Goal: Information Seeking & Learning: Learn about a topic

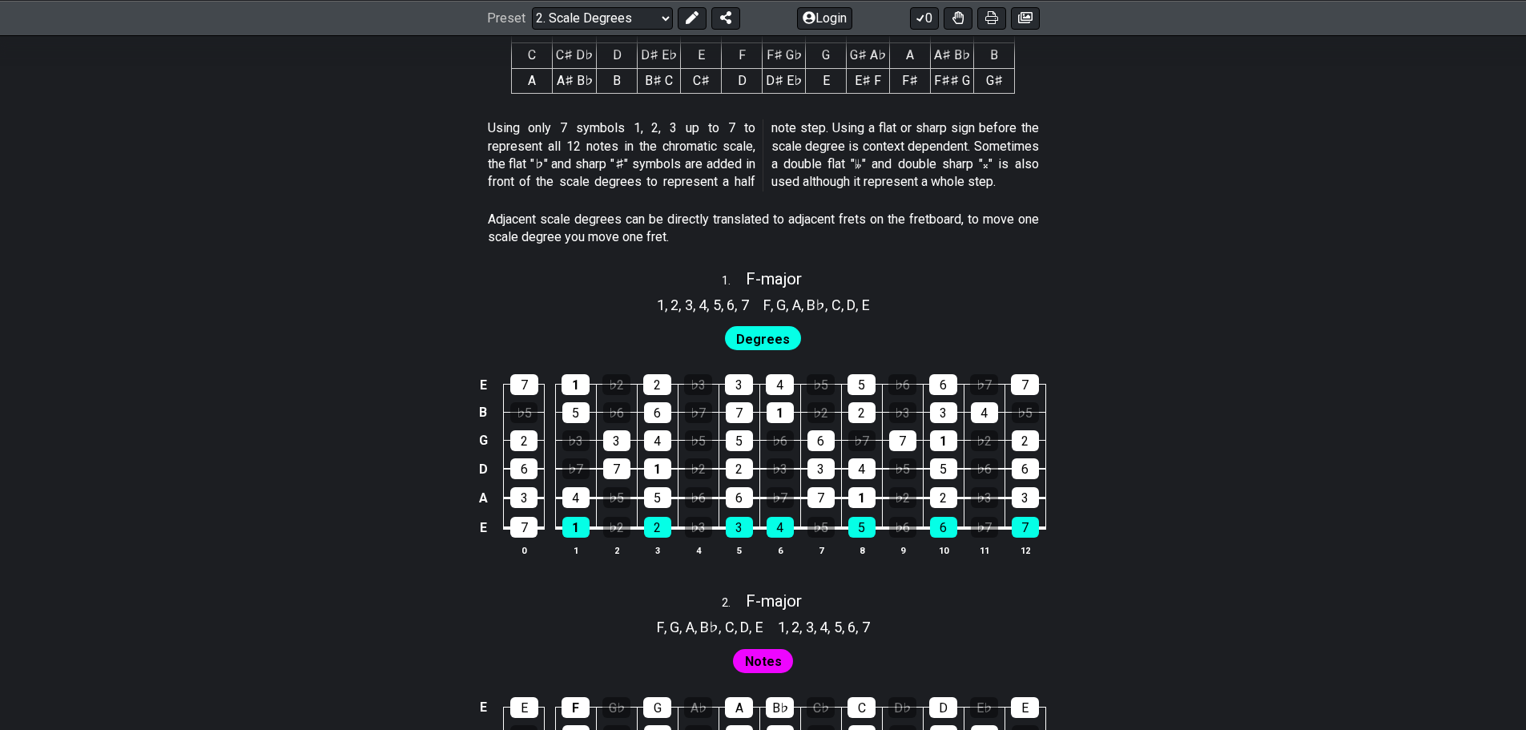
scroll to position [1122, 0]
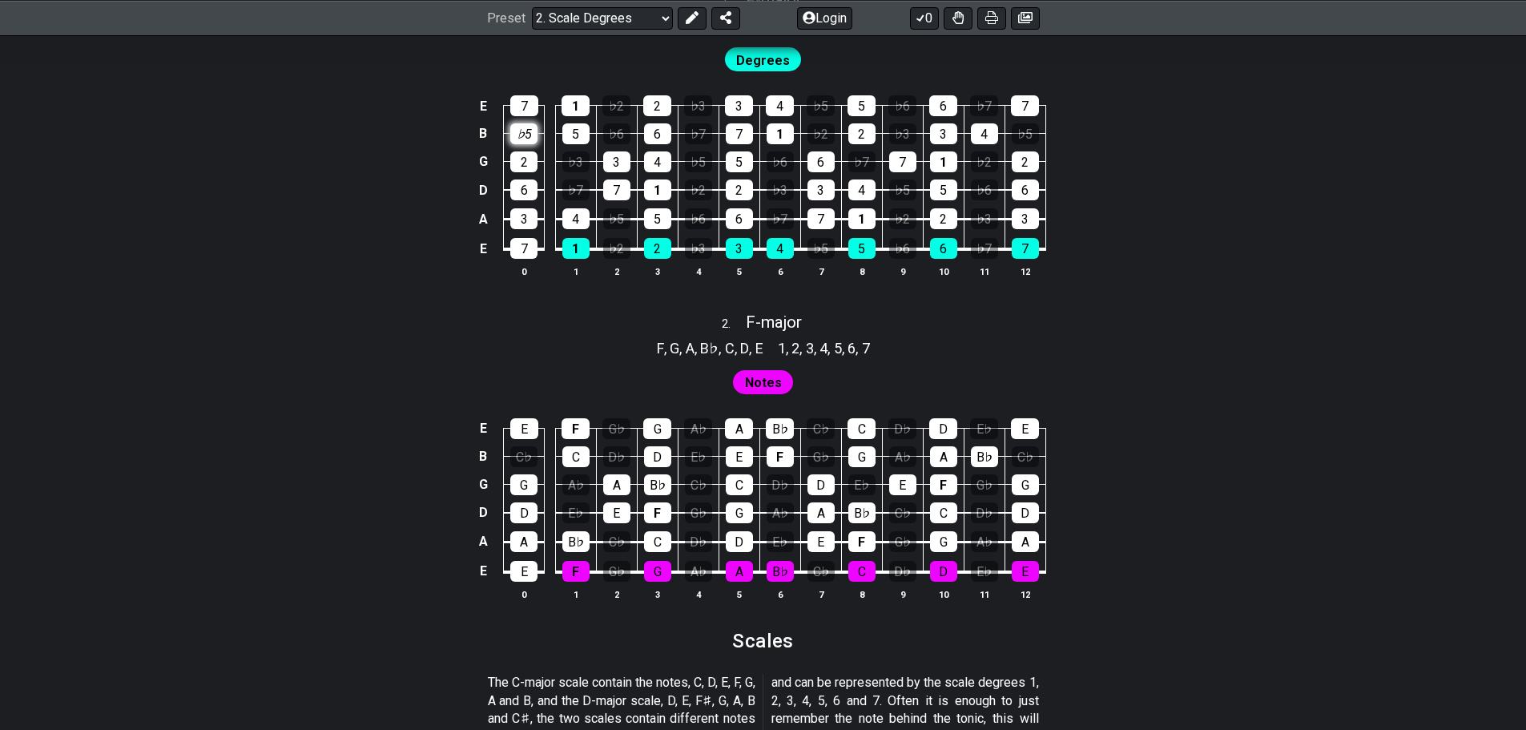
click at [525, 129] on div "♭5" at bounding box center [523, 133] width 27 height 21
click at [527, 130] on div "♭5" at bounding box center [523, 133] width 27 height 21
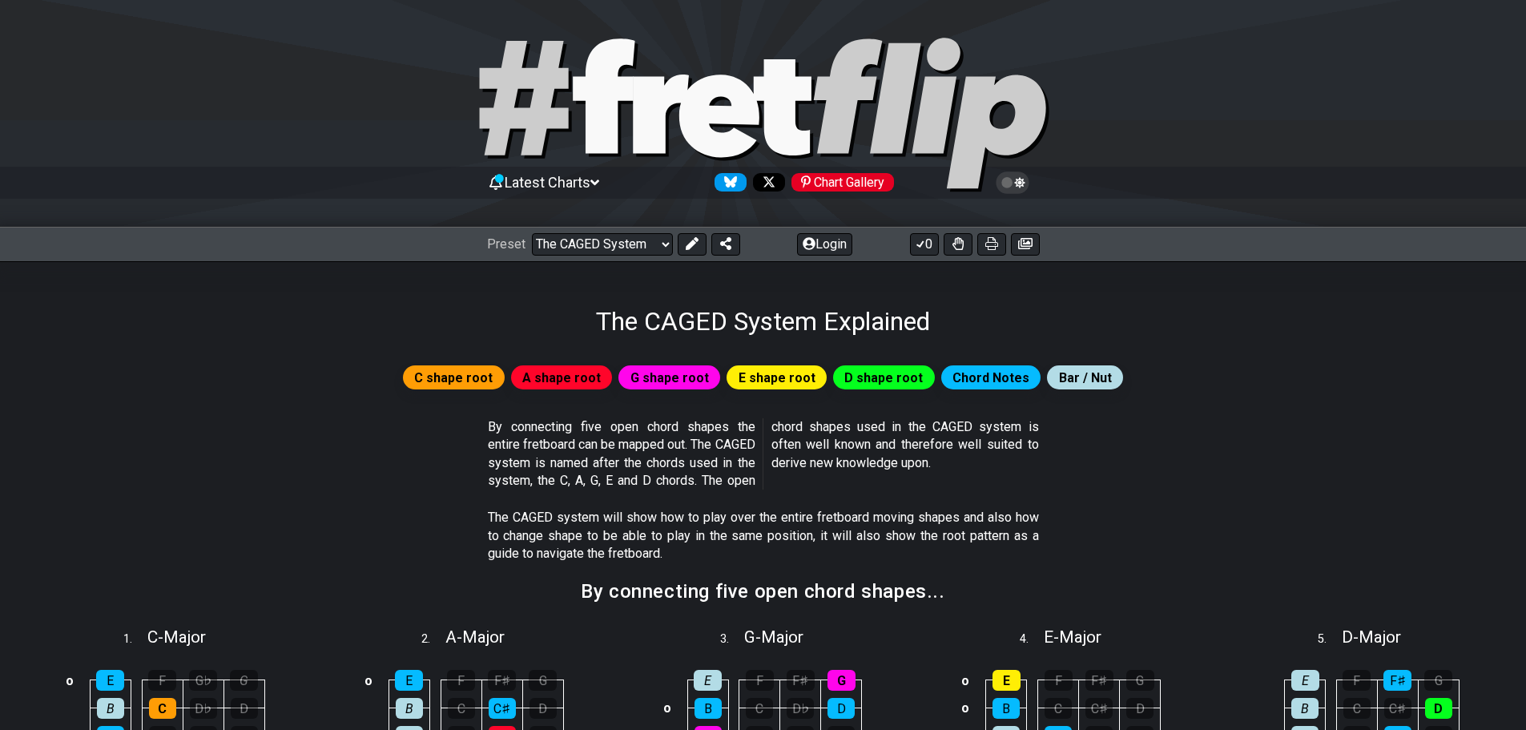
scroll to position [481, 0]
